Goal: Information Seeking & Learning: Check status

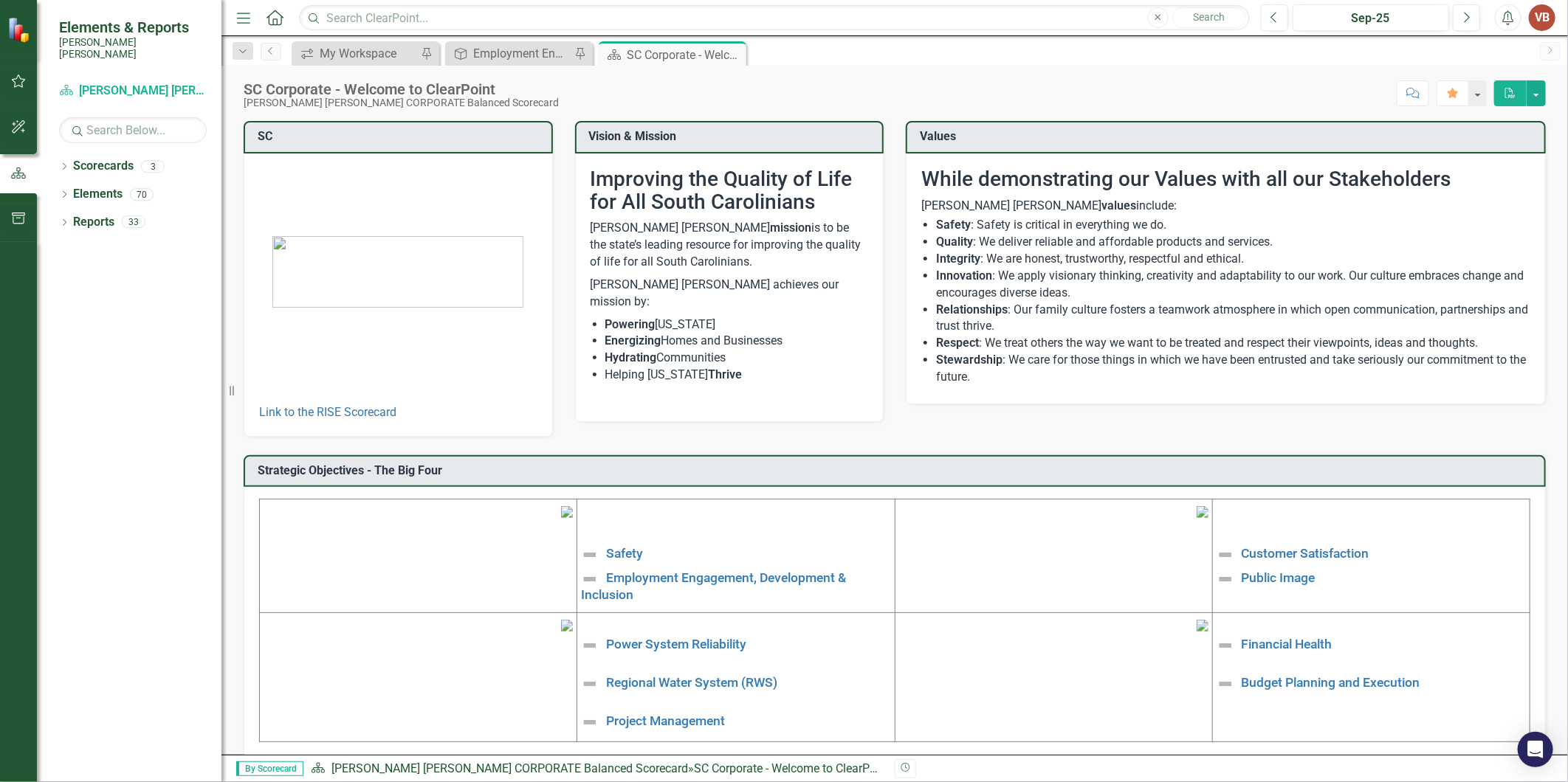
drag, startPoint x: 0, startPoint y: 0, endPoint x: 733, endPoint y: 562, distance: 923.7
click at [733, 562] on div "SC Link to the RISE Scorecard Vision & Mission Improving the Quality of Life fo…" at bounding box center [895, 430] width 1302 height 655
click at [626, 552] on link "Safety" at bounding box center [624, 554] width 37 height 15
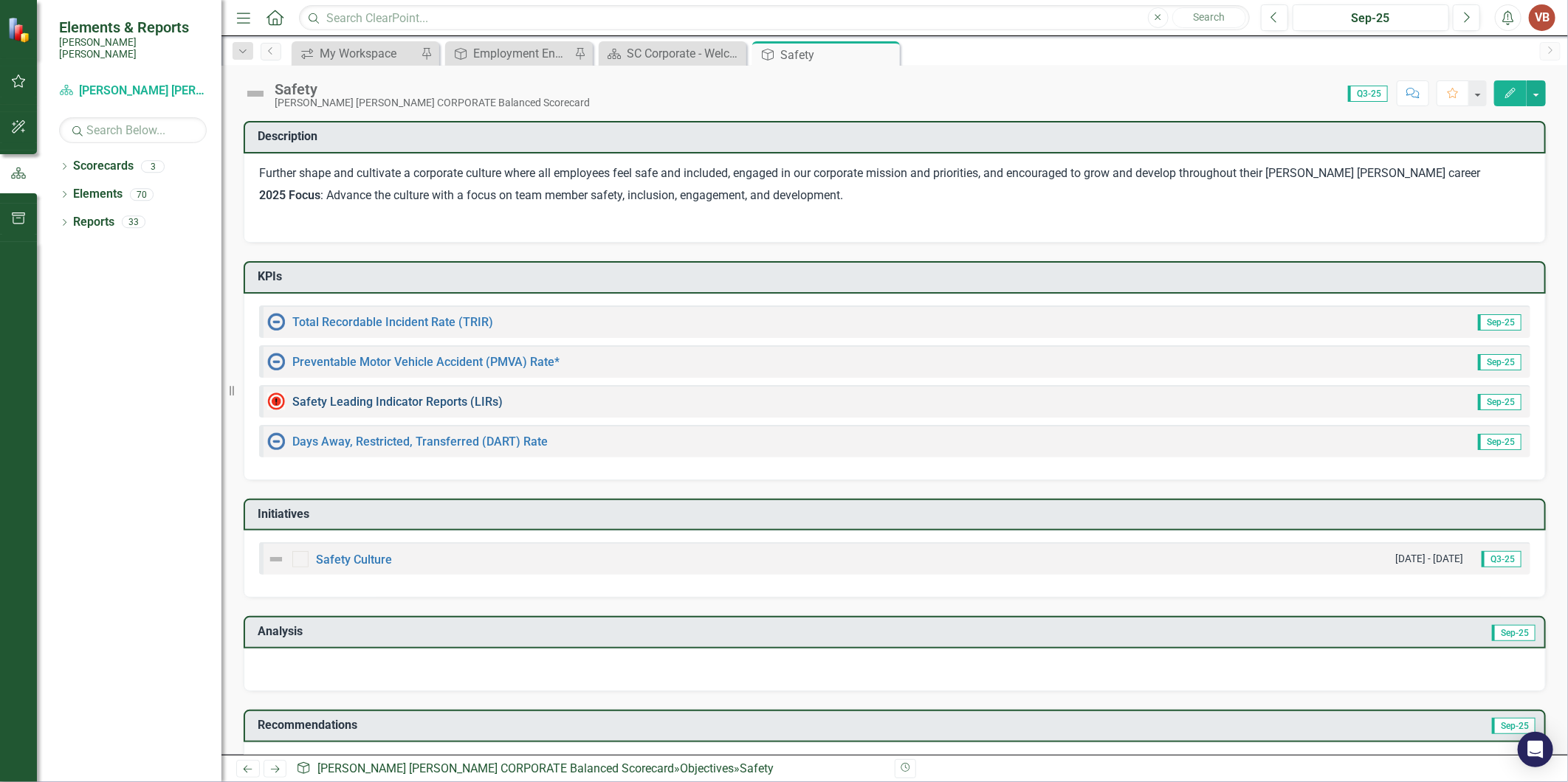
click at [350, 402] on link "Safety Leading Indicator Reports (LIRs)" at bounding box center [397, 402] width 211 height 14
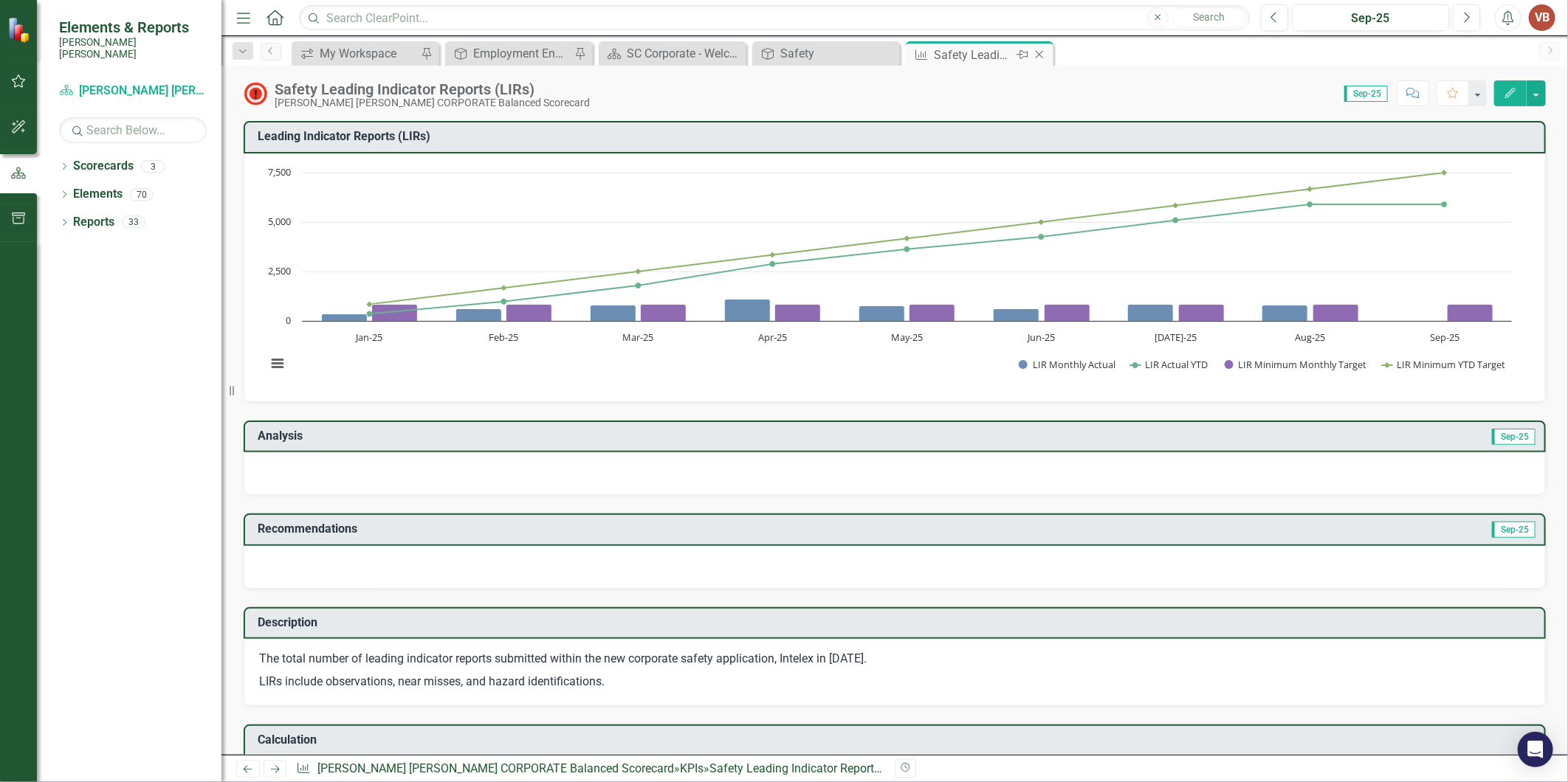
click at [1035, 49] on icon "Close" at bounding box center [1039, 55] width 15 height 12
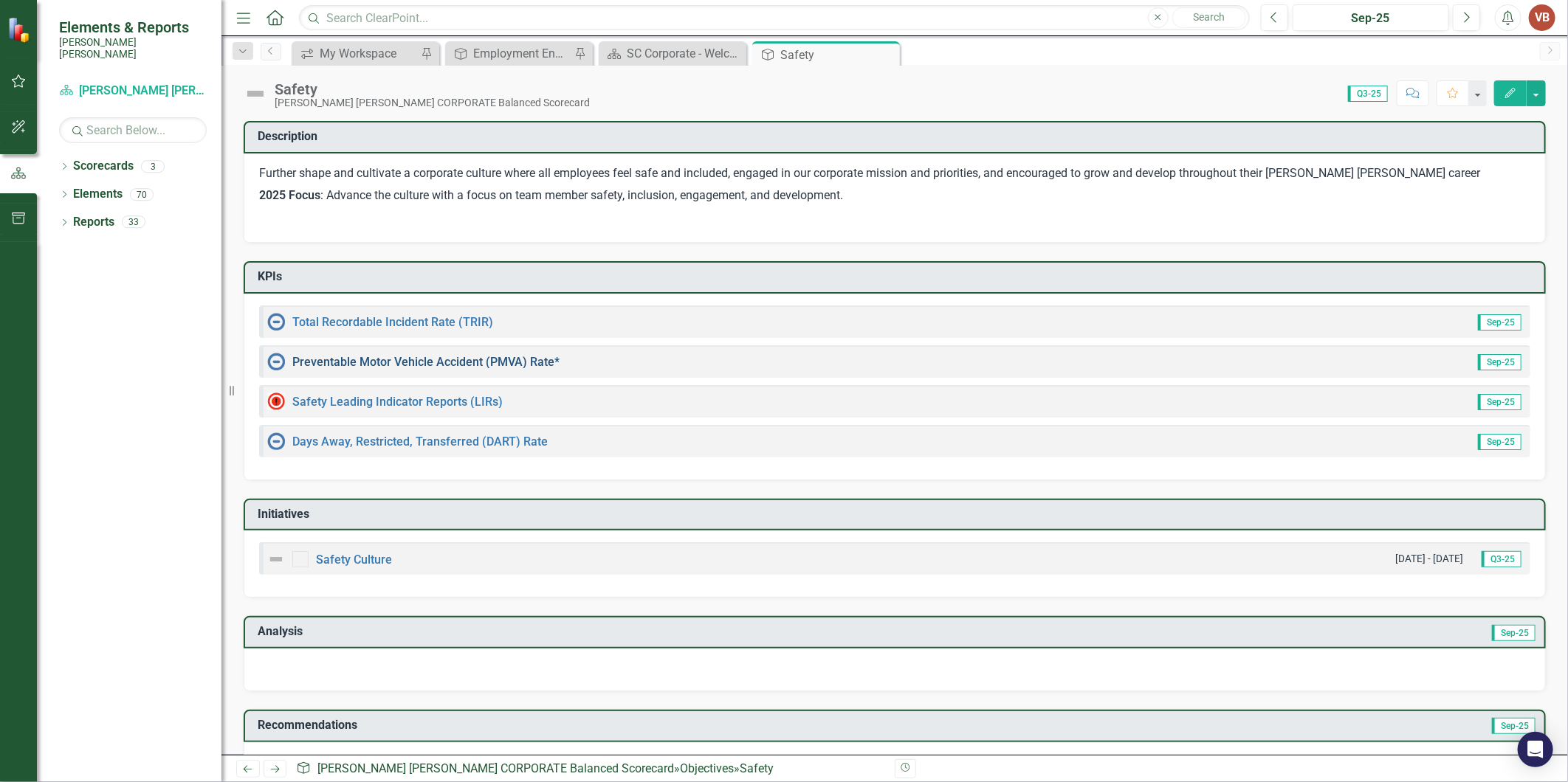
click at [439, 362] on link "Preventable Motor Vehicle Accident (PMVA) Rate*" at bounding box center [426, 362] width 267 height 14
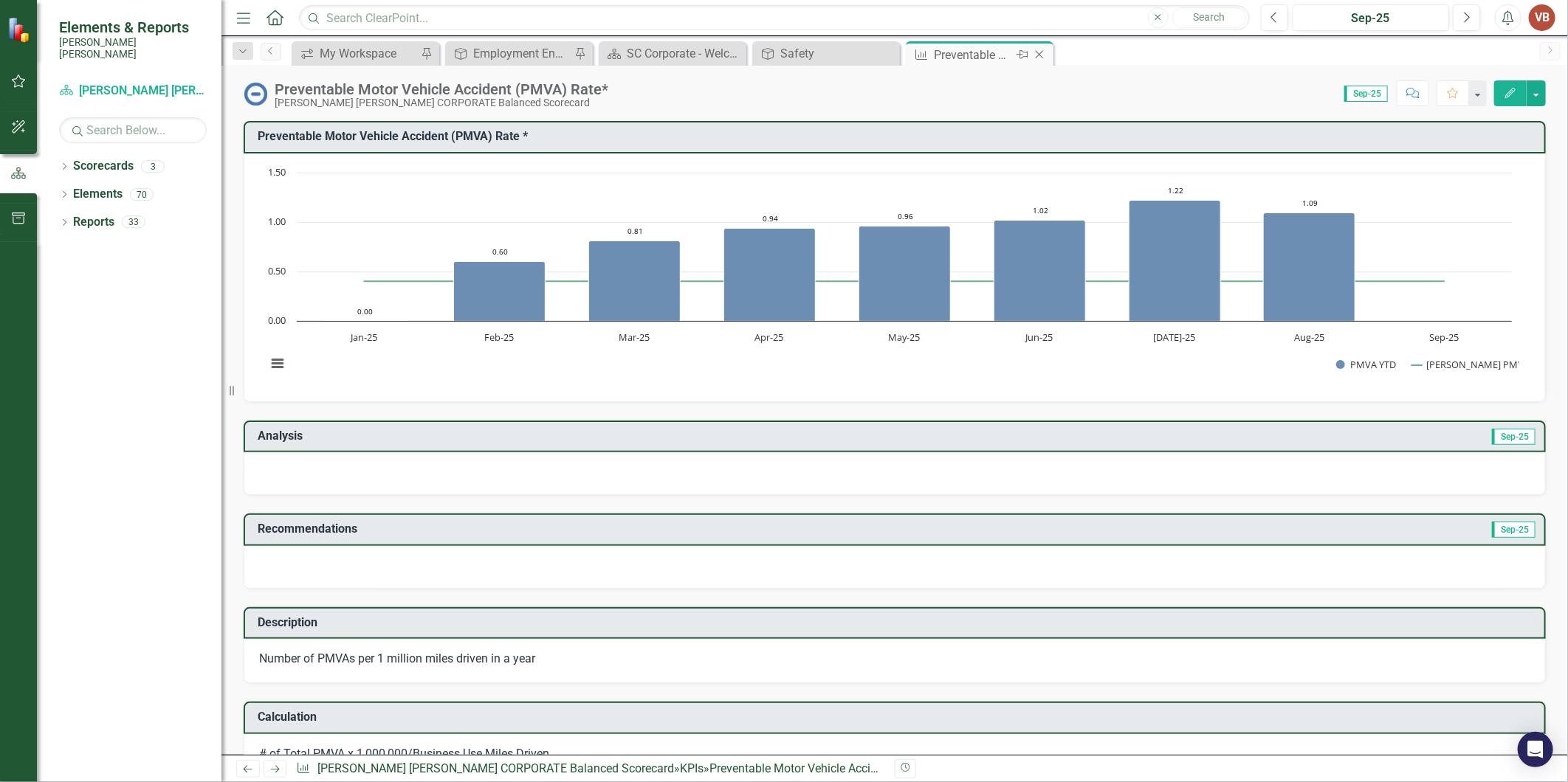
click at [1042, 57] on icon "Close" at bounding box center [1039, 55] width 15 height 12
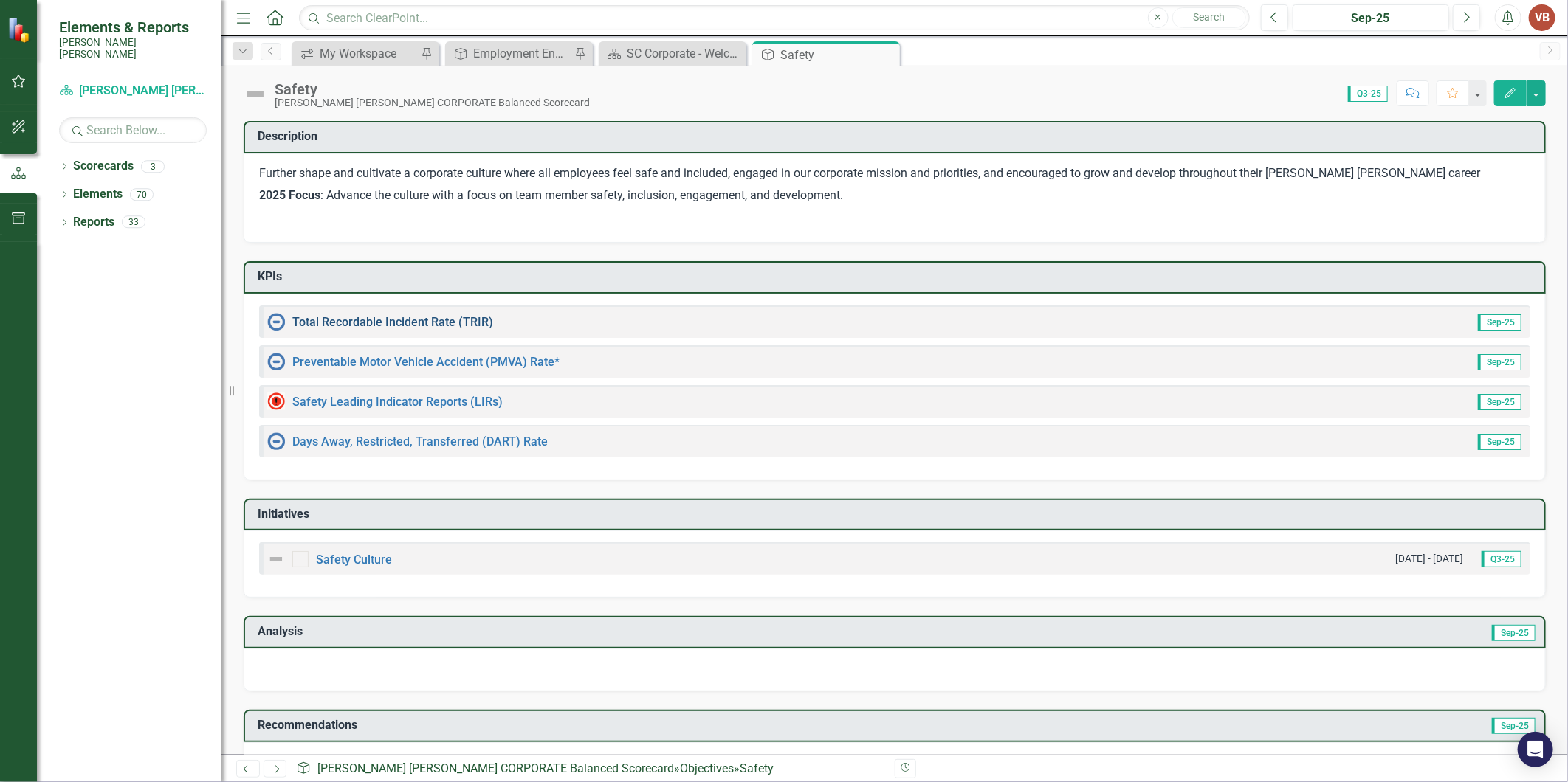
click at [461, 317] on link "Total Recordable Incident Rate (TRIR)" at bounding box center [393, 322] width 201 height 14
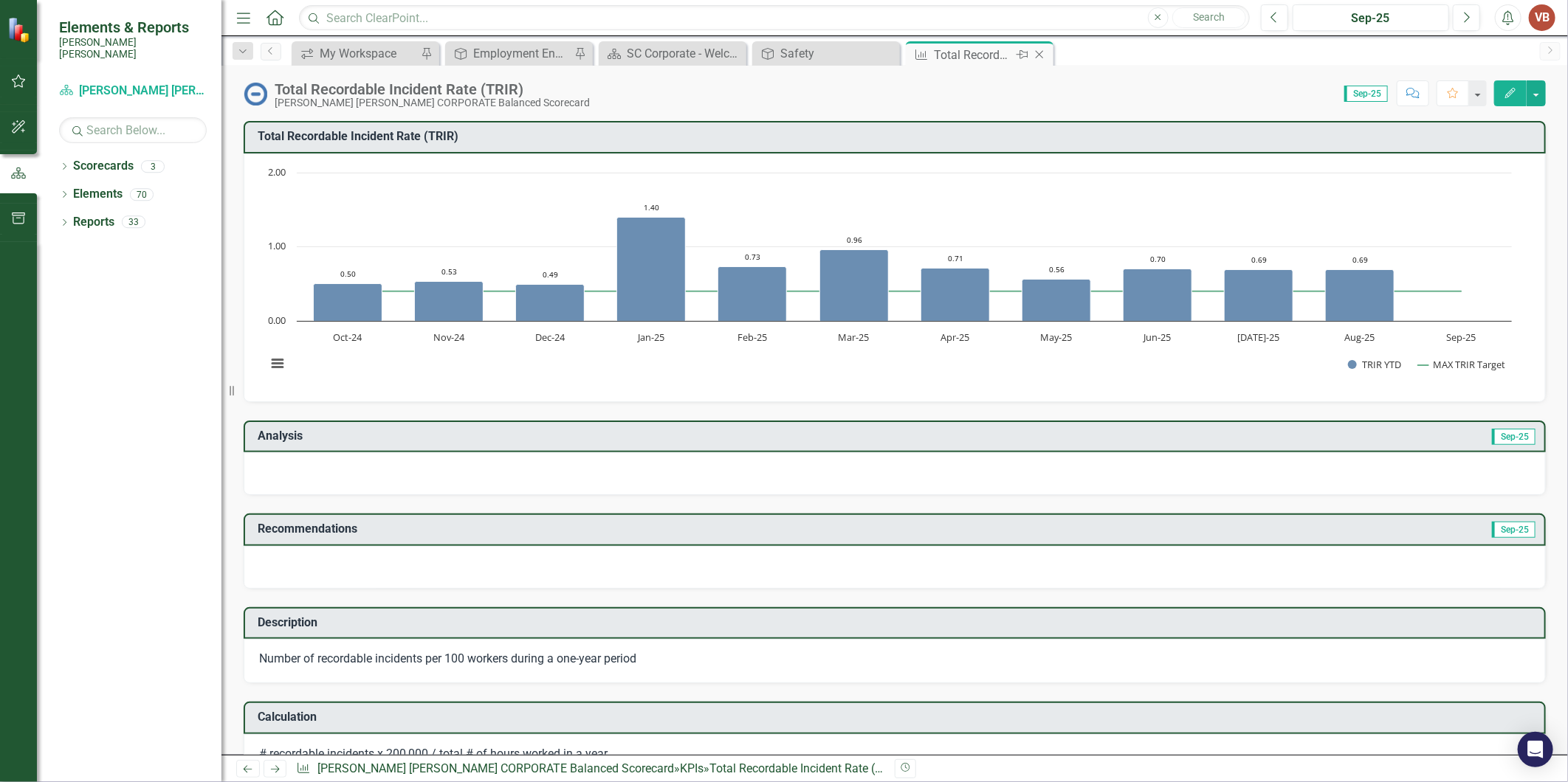
click at [1045, 49] on icon "Close" at bounding box center [1039, 55] width 15 height 12
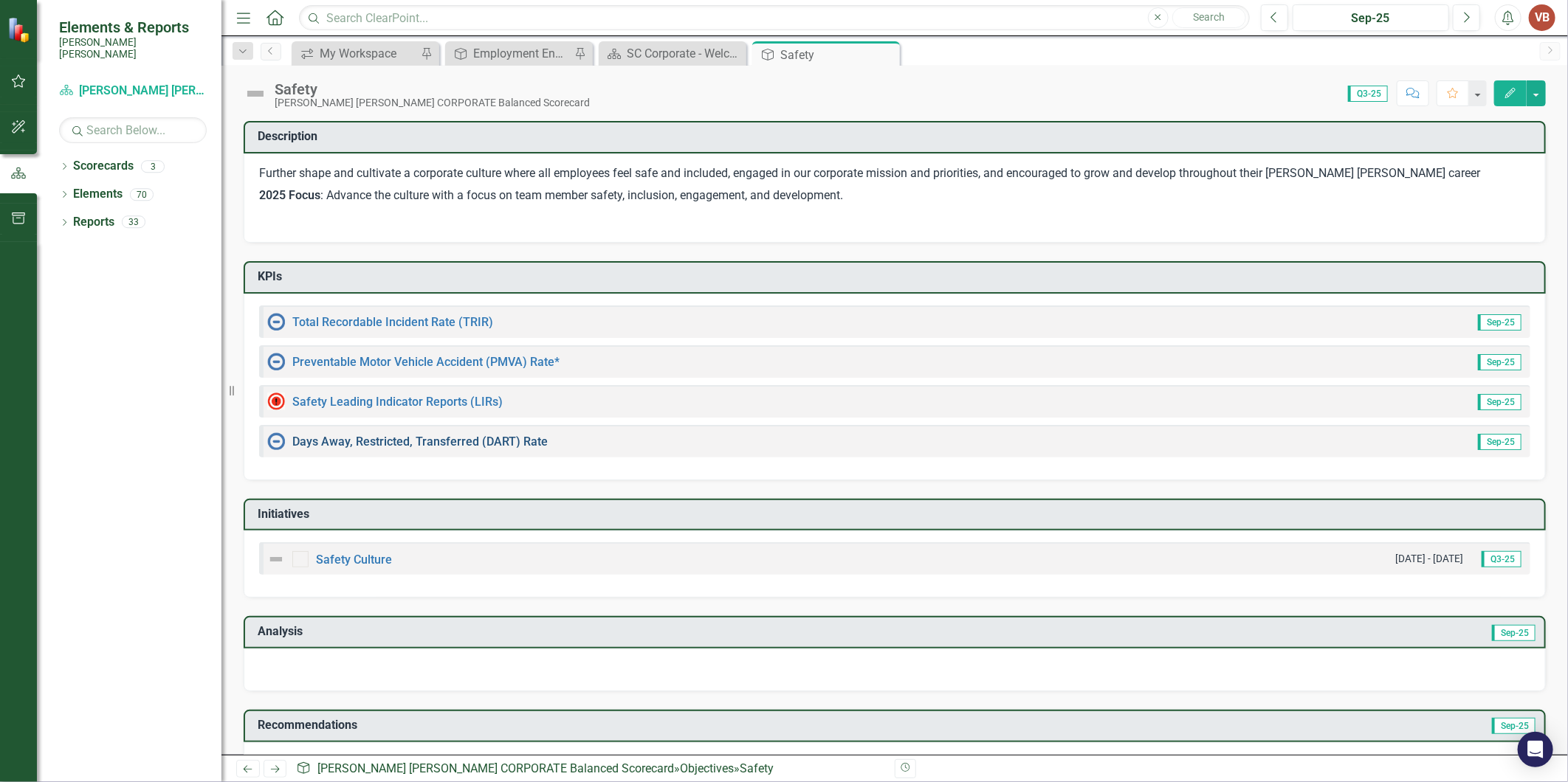
click at [536, 442] on link "Days Away, Restricted, Transferred (DART) Rate" at bounding box center [420, 442] width 255 height 14
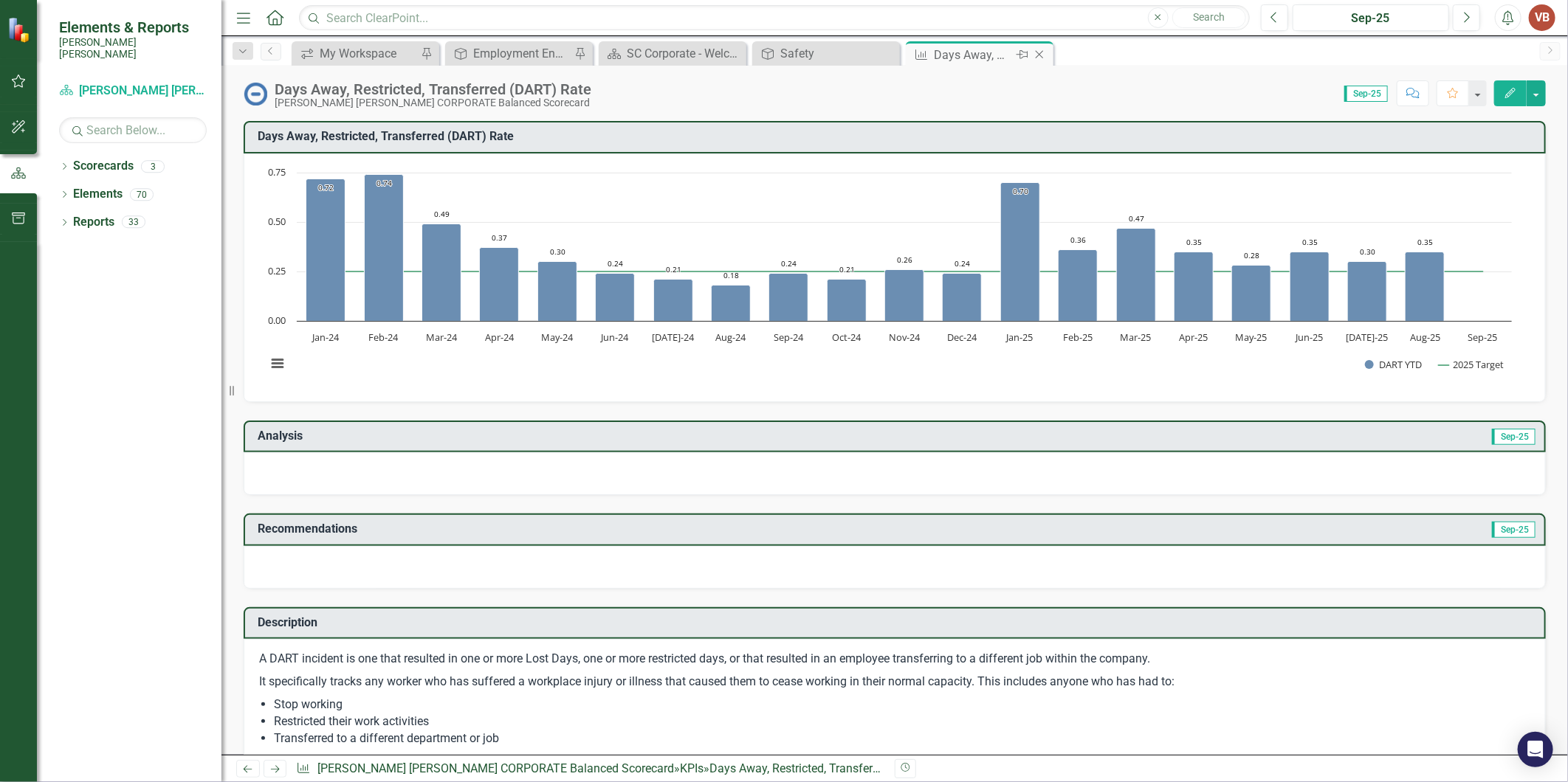
click at [1045, 48] on div "Close" at bounding box center [1040, 55] width 18 height 18
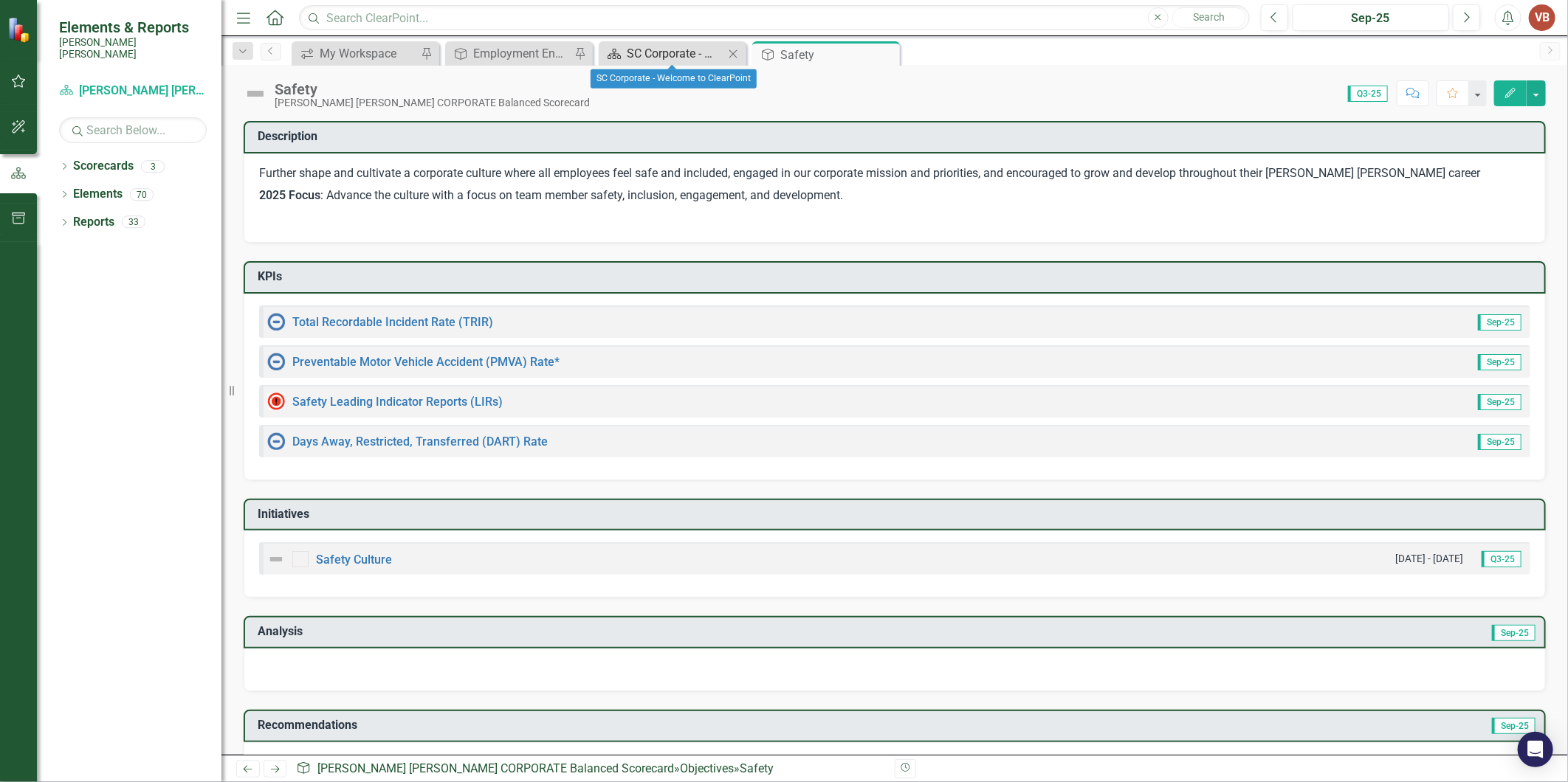
click at [700, 60] on div "SC Corporate - Welcome to ClearPoint" at bounding box center [675, 54] width 97 height 18
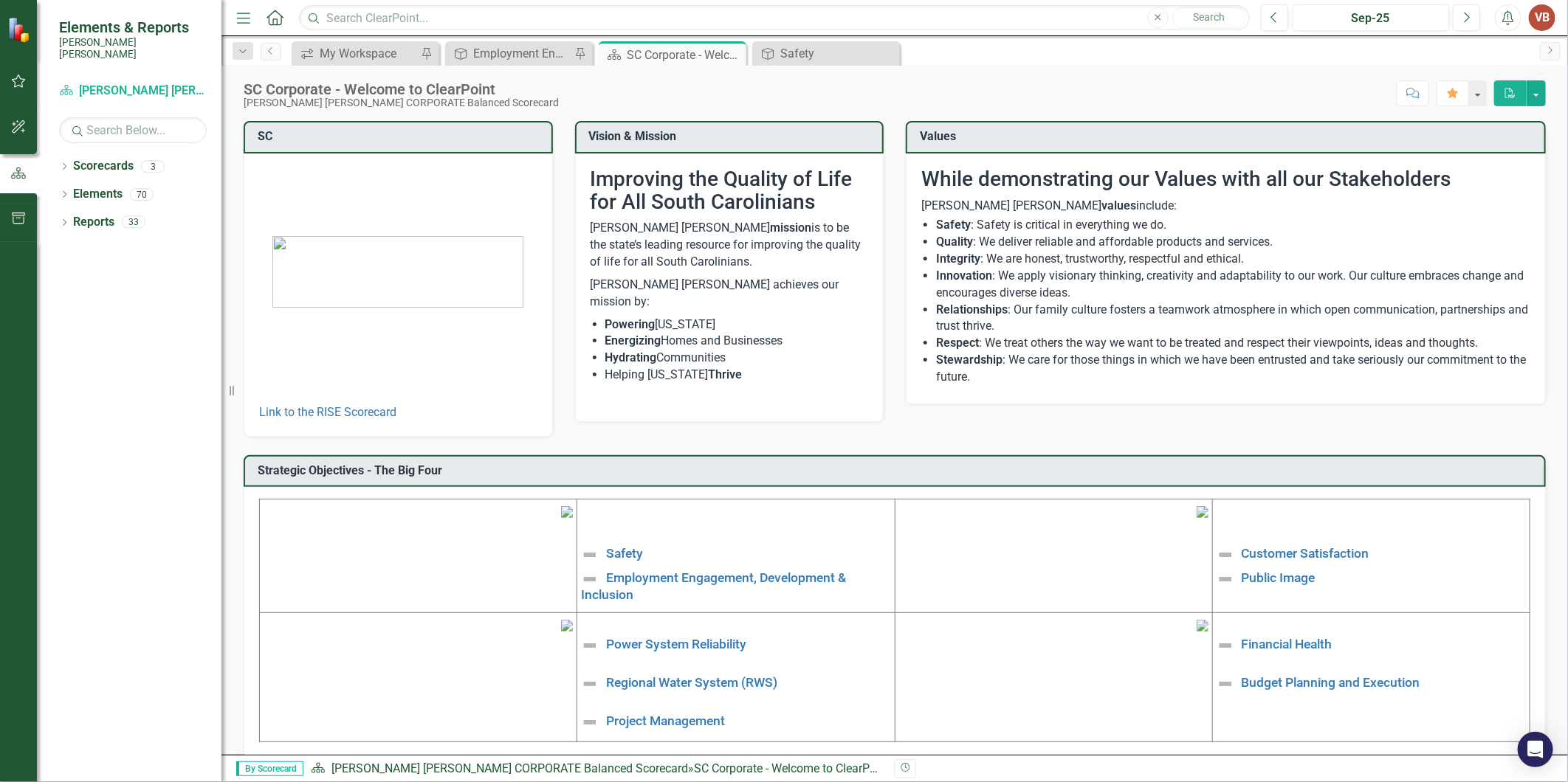
click at [591, 546] on img at bounding box center [589, 554] width 17 height 17
click at [607, 587] on link "Employment Engagement, Development & Inclusion" at bounding box center [713, 586] width 265 height 31
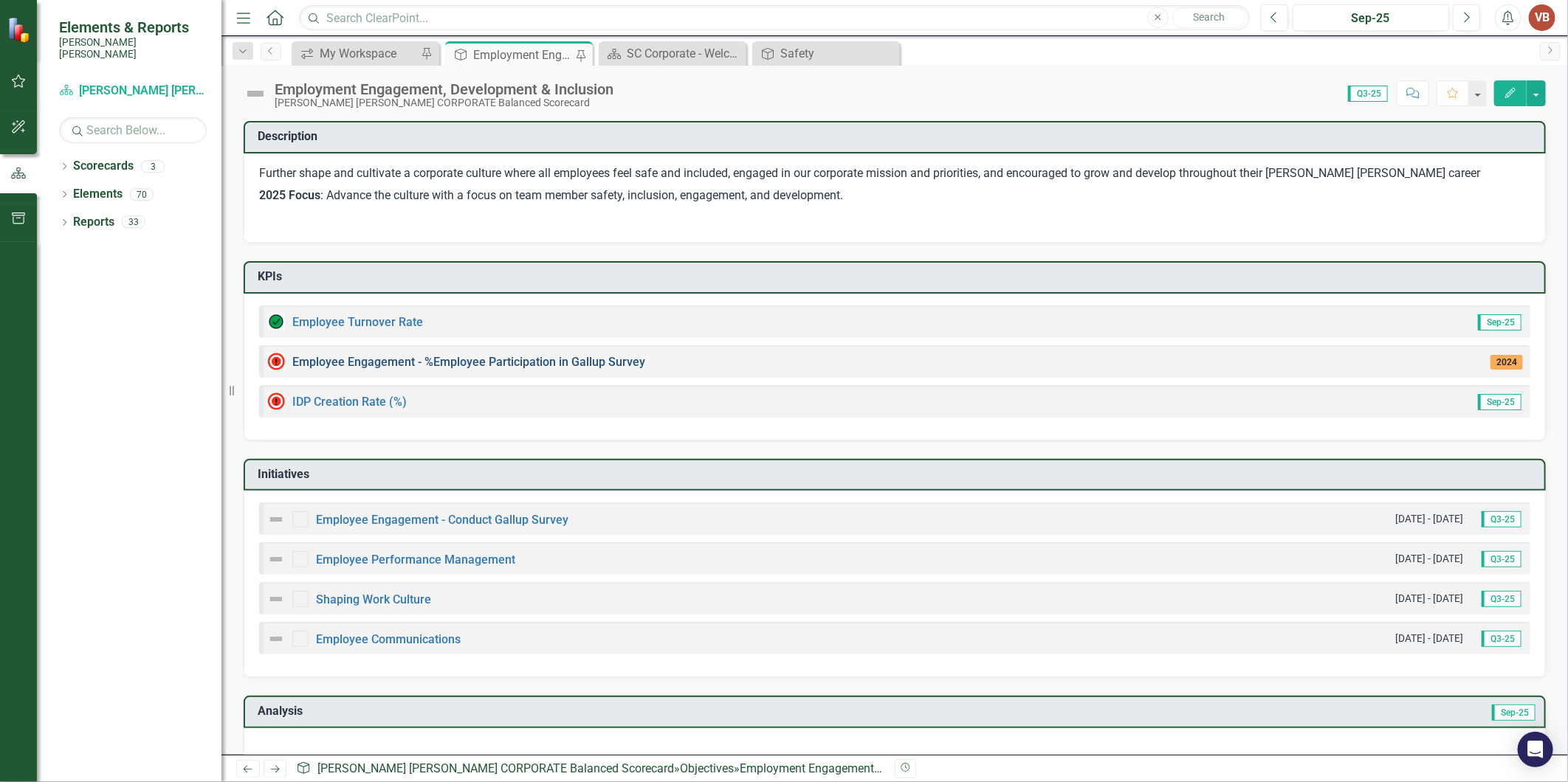
click at [621, 360] on link "Employee Engagement - %Employee Participation in Gallup Survey​" at bounding box center [468, 362] width 353 height 14
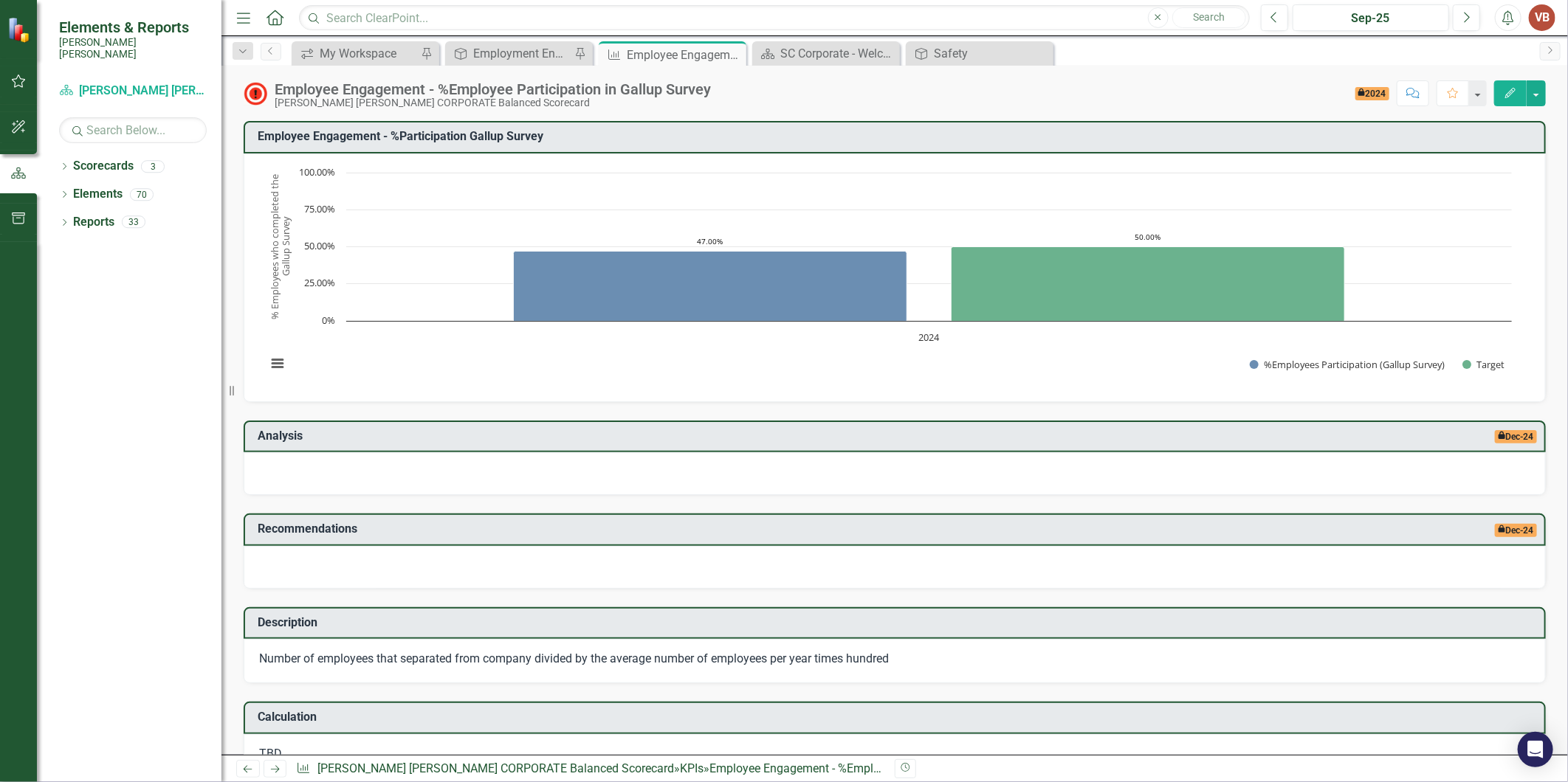
scroll to position [554, 0]
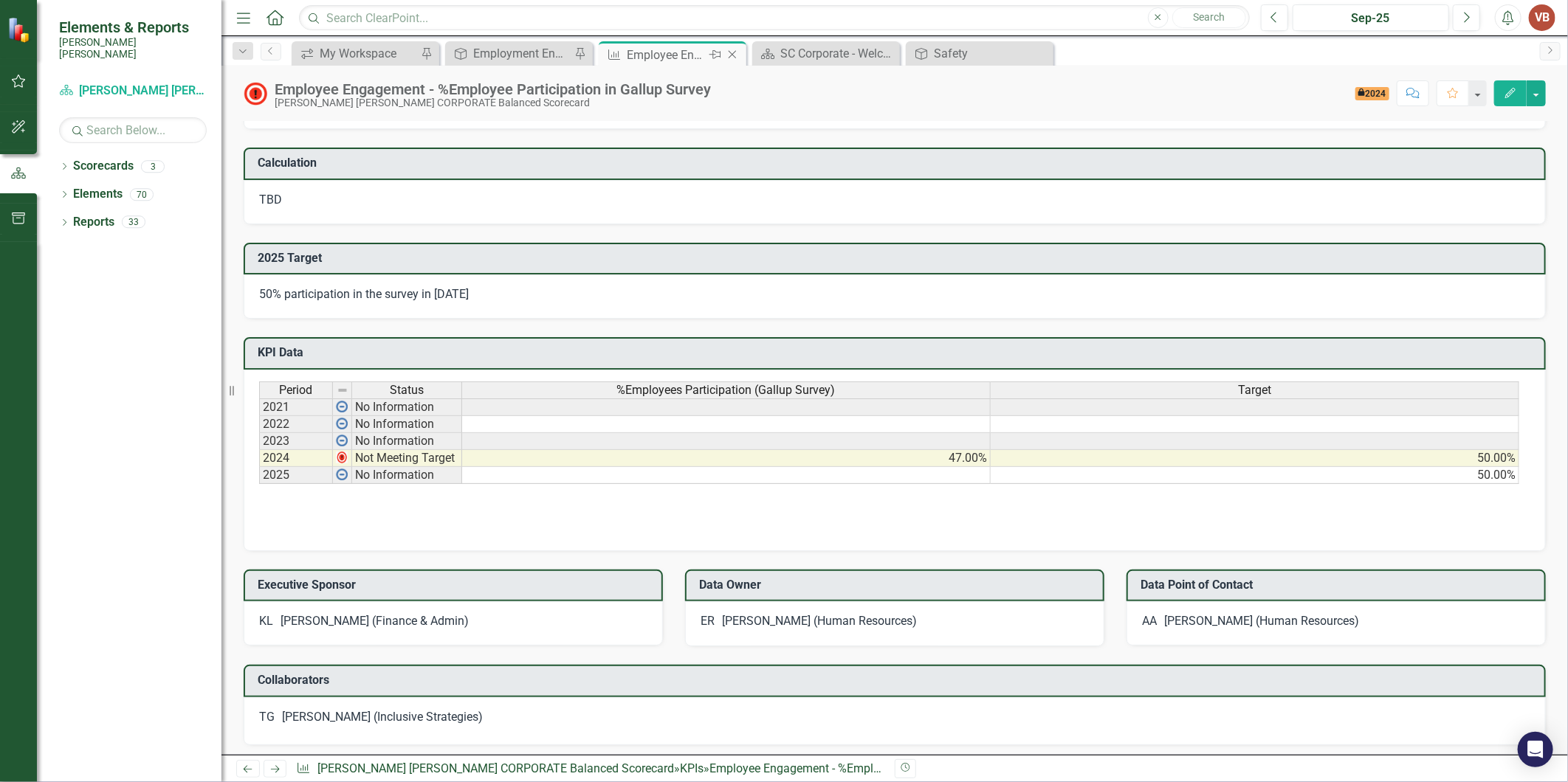
click at [731, 50] on icon "Close" at bounding box center [733, 55] width 15 height 12
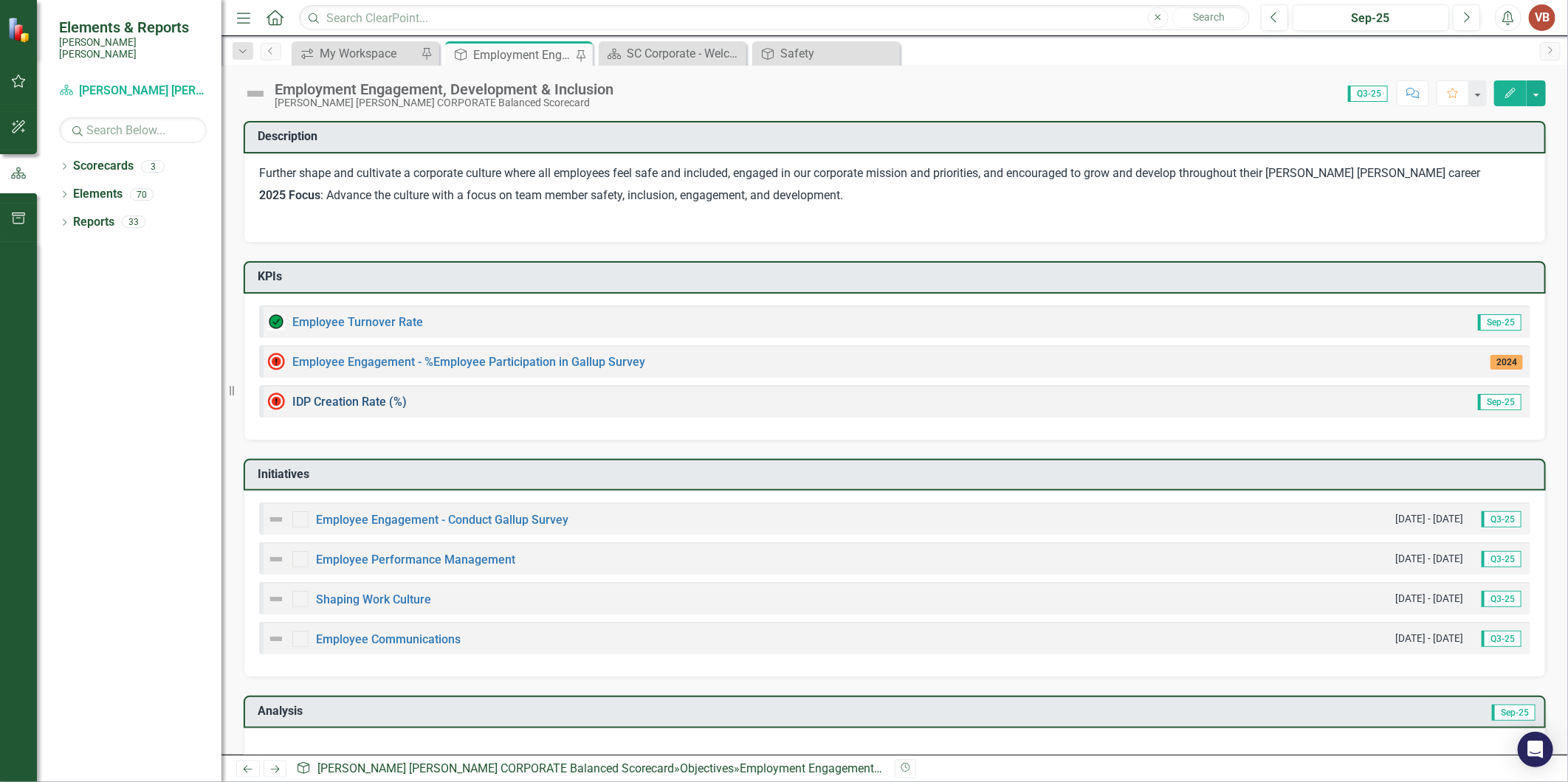
click at [352, 395] on link "IDP Creation Rate (%)" at bounding box center [350, 402] width 115 height 14
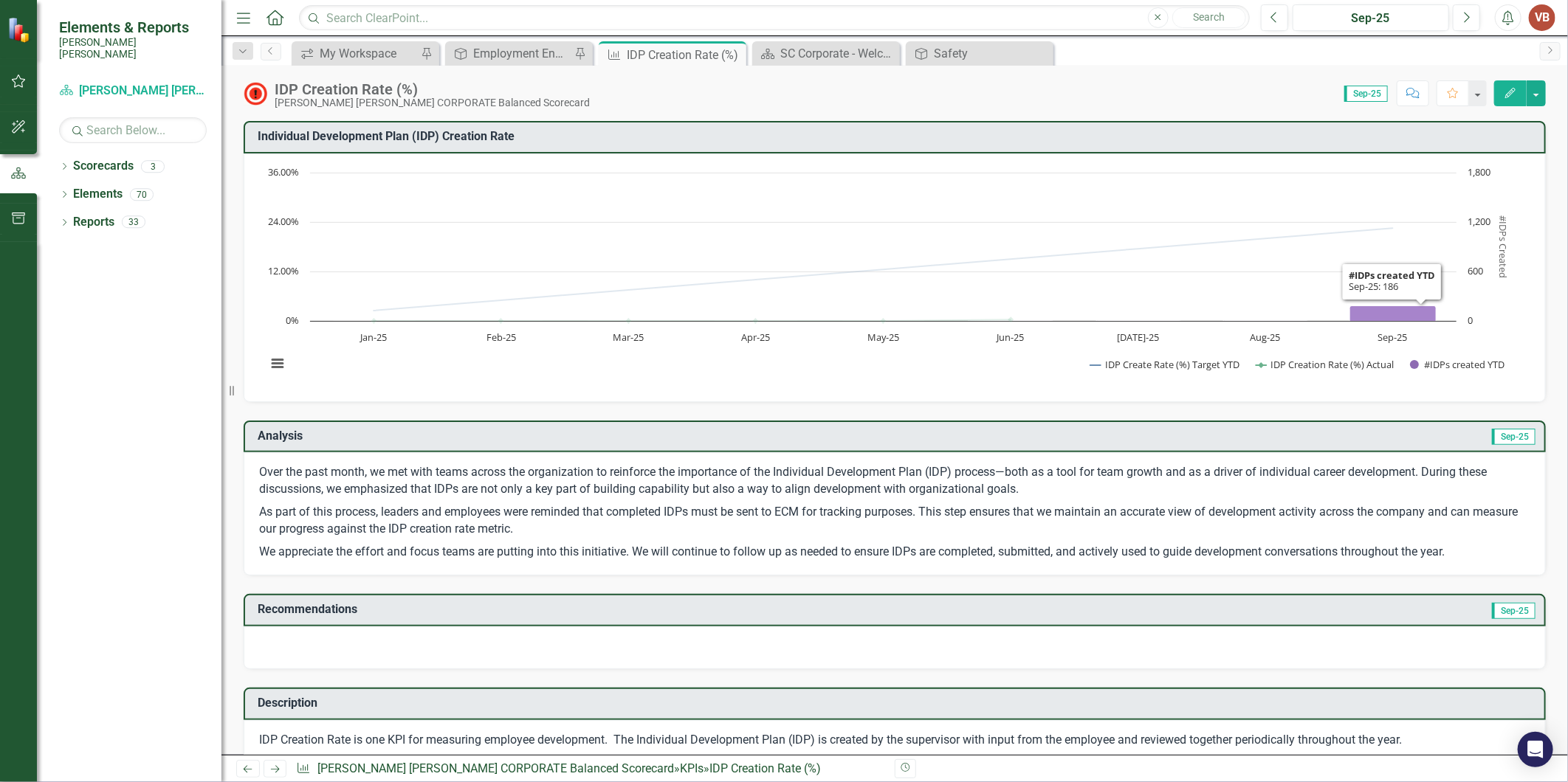
drag, startPoint x: 1394, startPoint y: 276, endPoint x: 1395, endPoint y: 314, distance: 38.0
click at [1395, 314] on g "Interactive chart" at bounding box center [885, 274] width 1103 height 99
click at [1395, 314] on icon "Sep-25, 186. #IDPs created YTD." at bounding box center [1394, 313] width 86 height 16
